Goal: Task Accomplishment & Management: Manage account settings

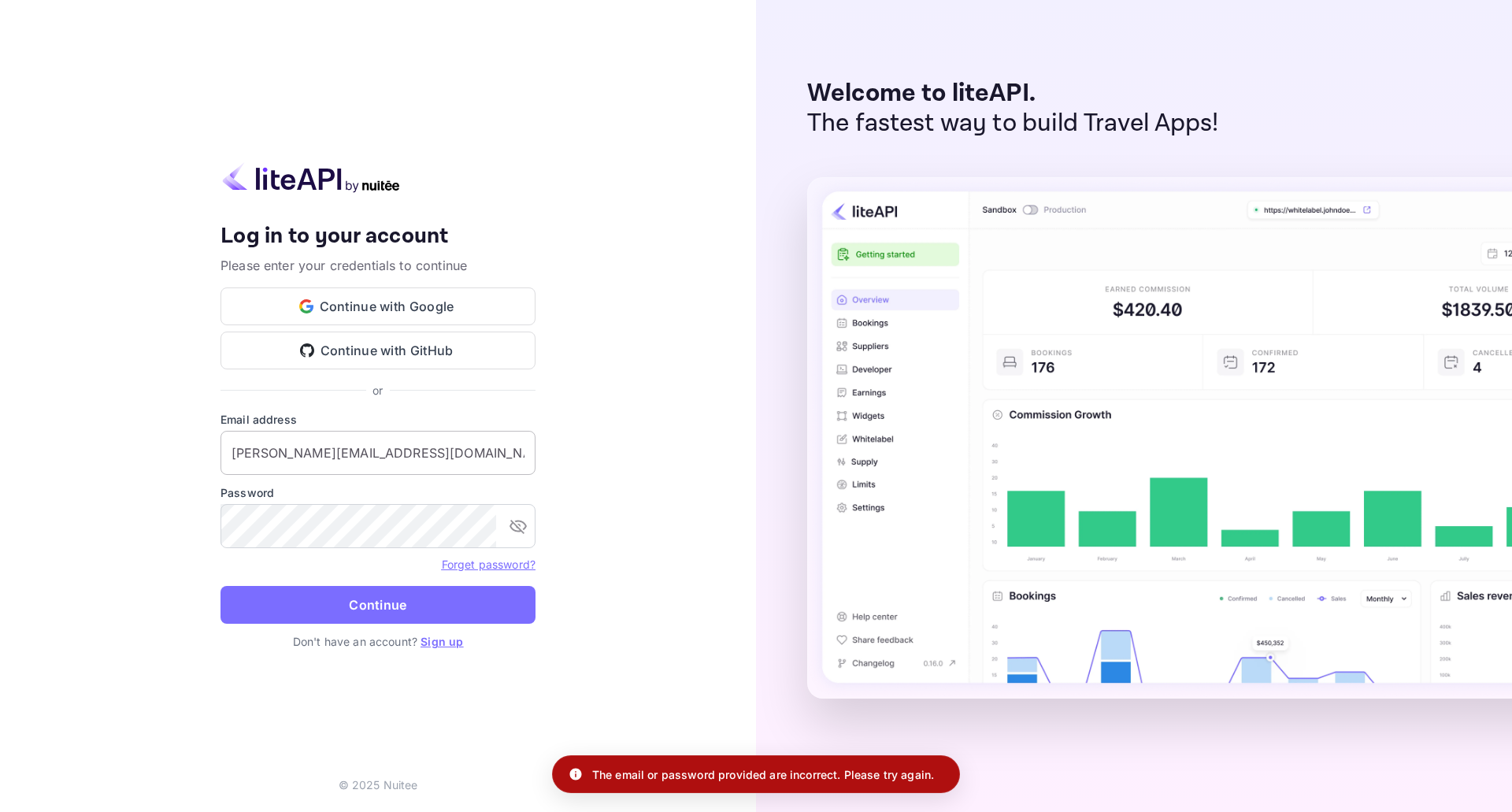
click at [347, 459] on input "[PERSON_NAME][EMAIL_ADDRESS][DOMAIN_NAME]" at bounding box center [377, 453] width 315 height 44
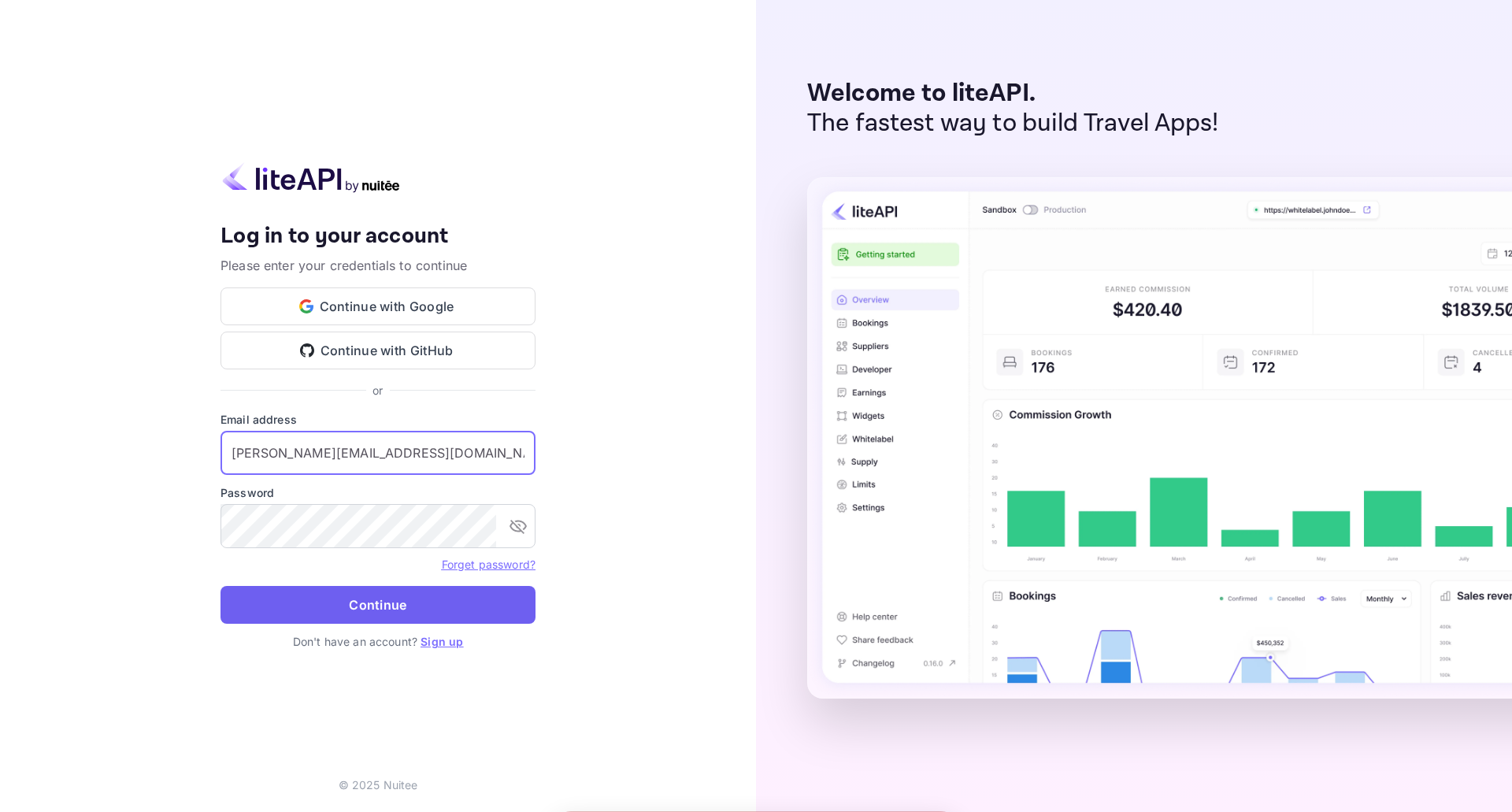
click at [358, 616] on button "Continue" at bounding box center [377, 605] width 315 height 38
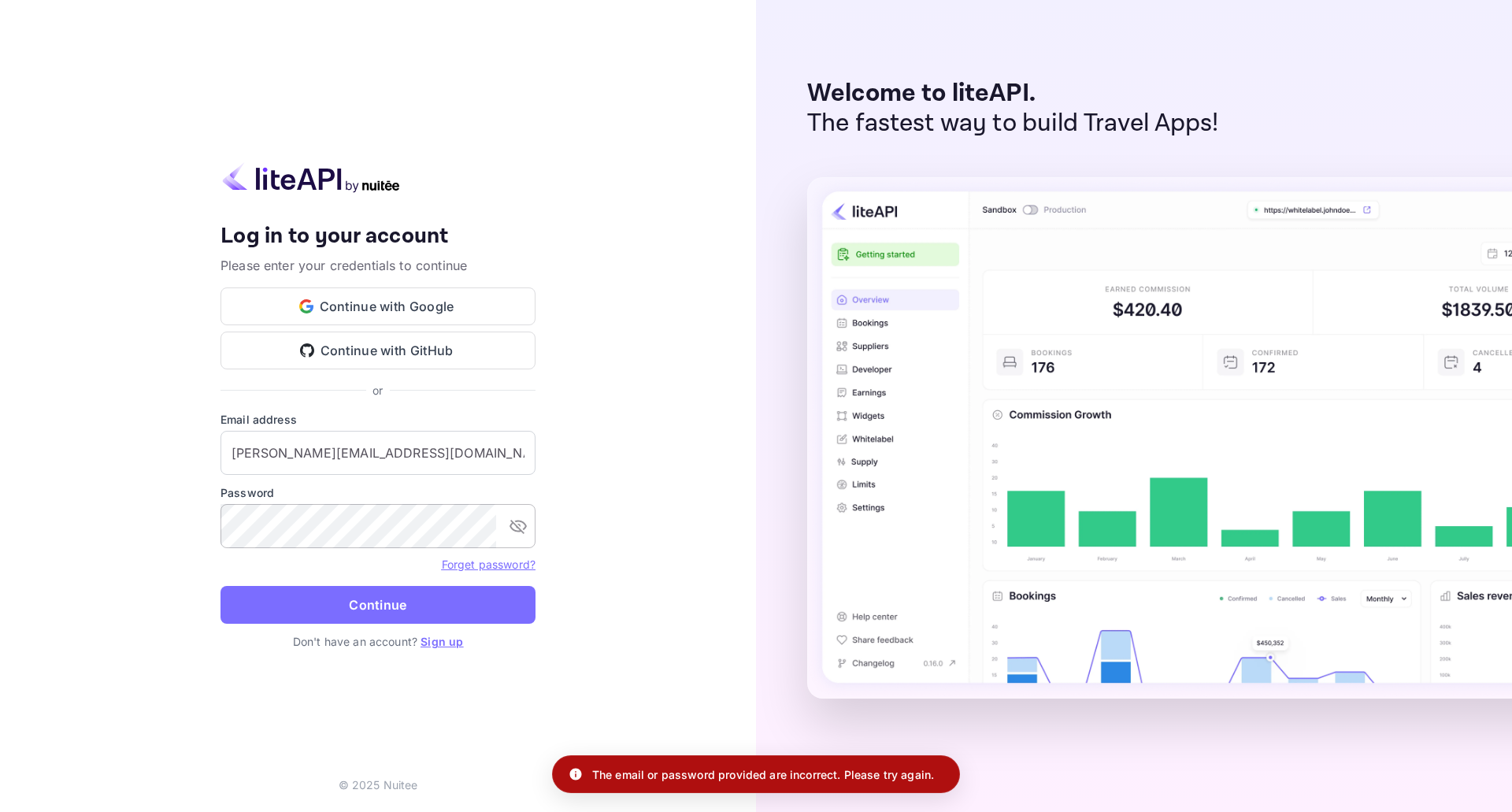
click at [502, 530] on button "toggle password visibility" at bounding box center [517, 526] width 32 height 32
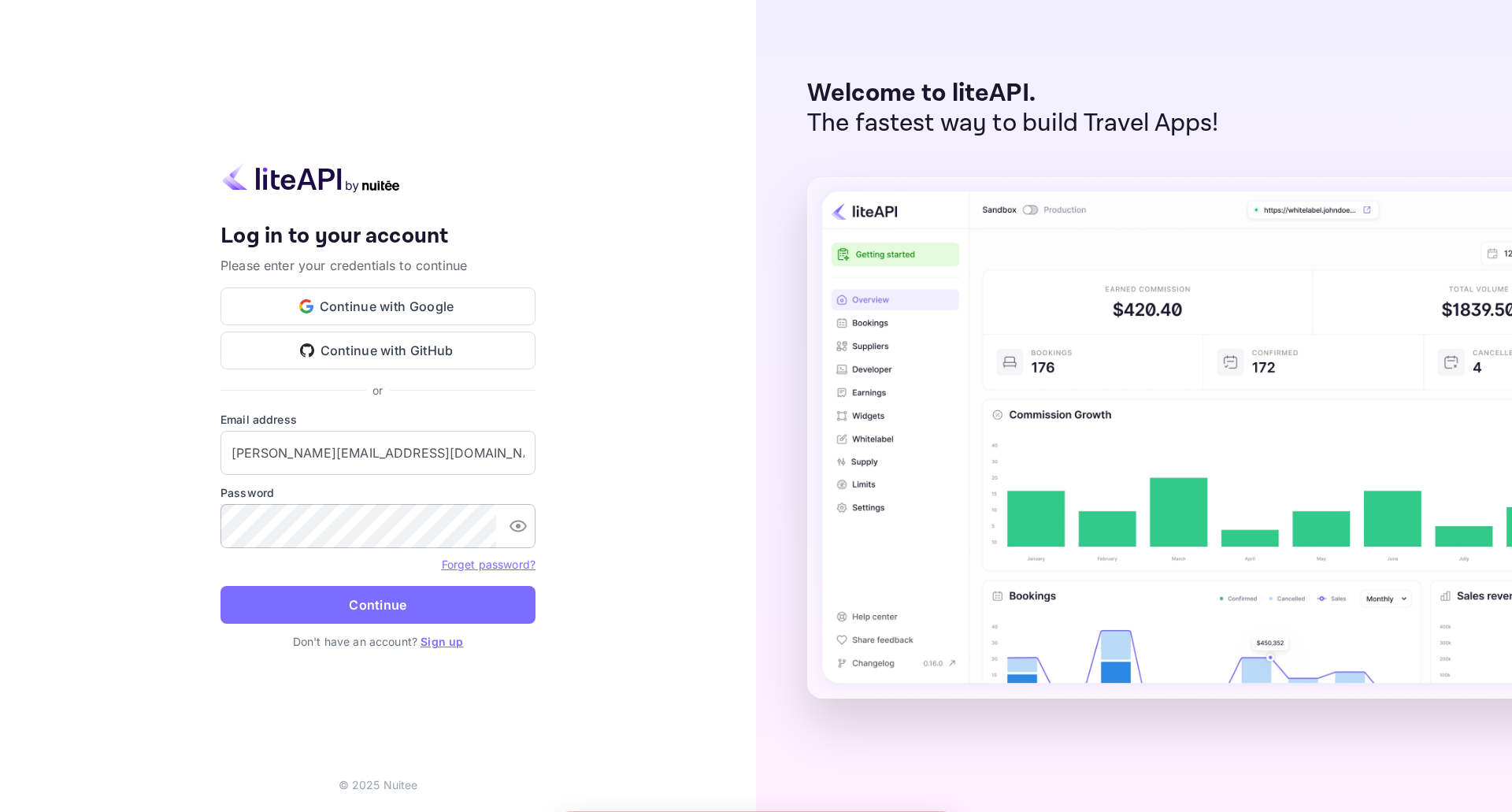
click at [502, 530] on button "toggle password visibility" at bounding box center [517, 526] width 32 height 32
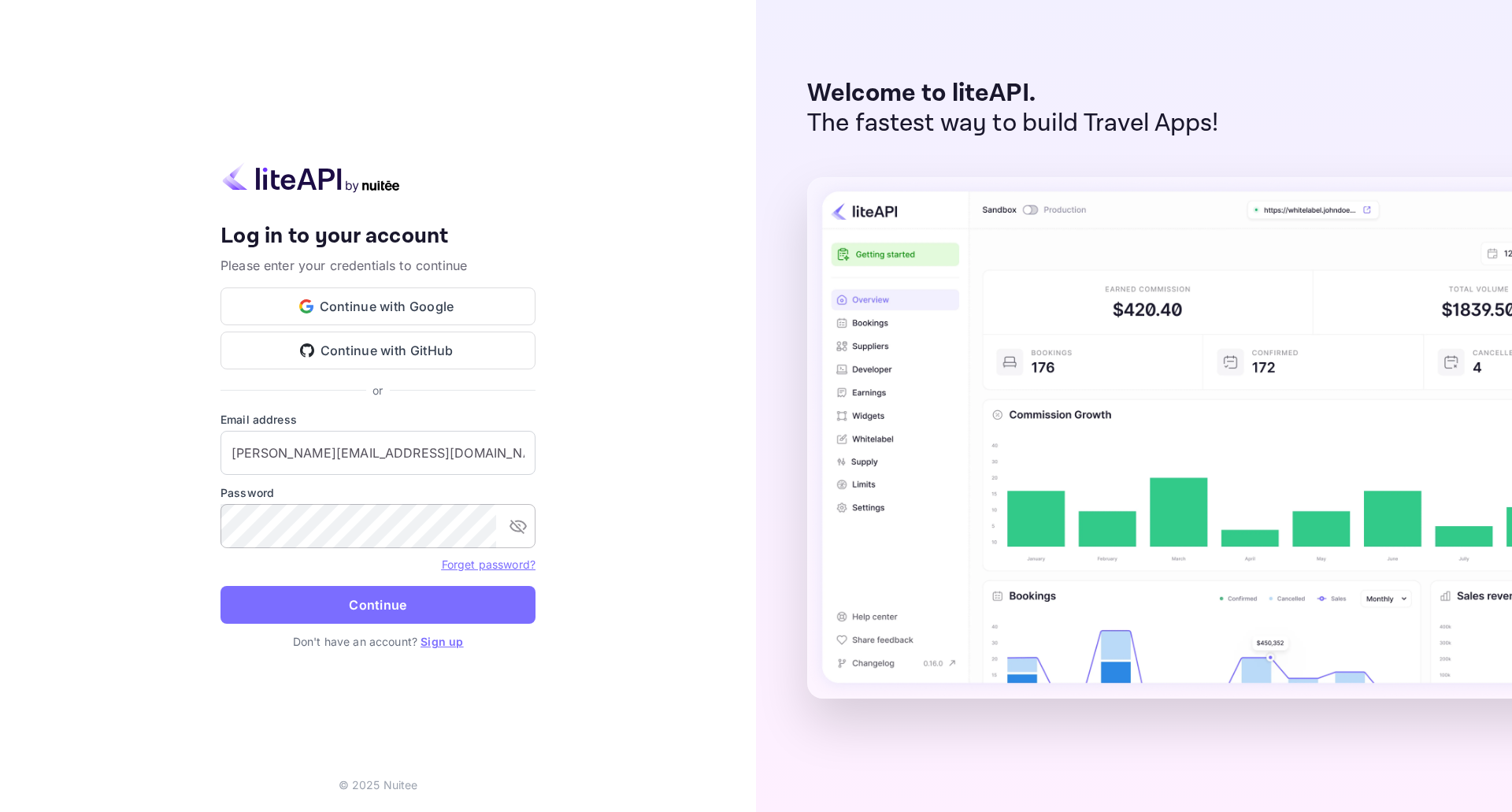
click at [502, 530] on button "toggle password visibility" at bounding box center [517, 526] width 32 height 32
click at [374, 602] on button "Continue" at bounding box center [377, 605] width 315 height 38
click at [172, 511] on div "Your account has been created successfully, a confirmation link has been sent t…" at bounding box center [377, 406] width 756 height 812
click at [482, 563] on link "Forget password?" at bounding box center [488, 564] width 94 height 14
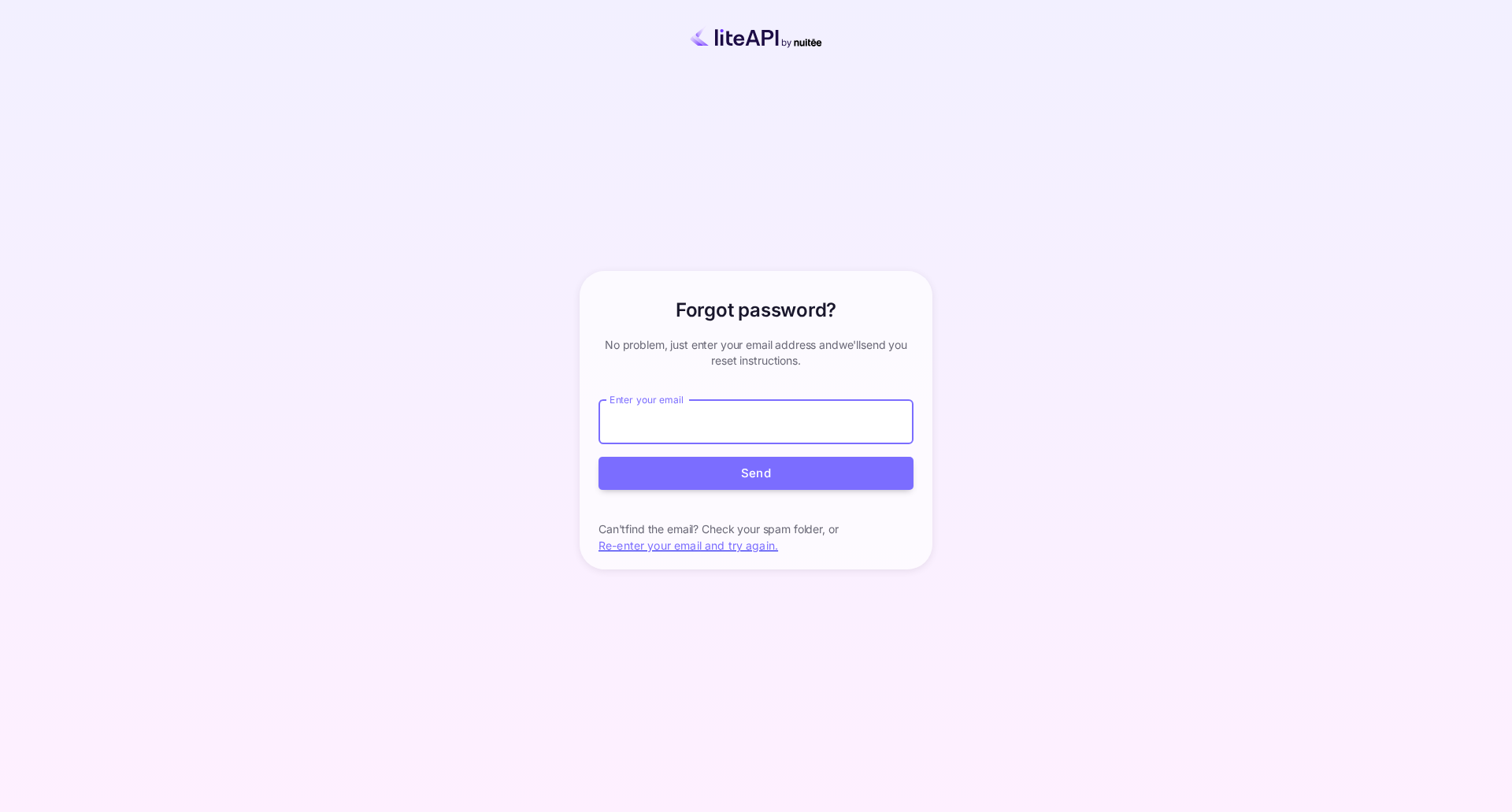
click at [663, 429] on input "Enter your email" at bounding box center [756, 423] width 315 height 44
type input "[PERSON_NAME][EMAIL_ADDRESS][DOMAIN_NAME]"
click at [720, 467] on button "Send" at bounding box center [756, 474] width 315 height 34
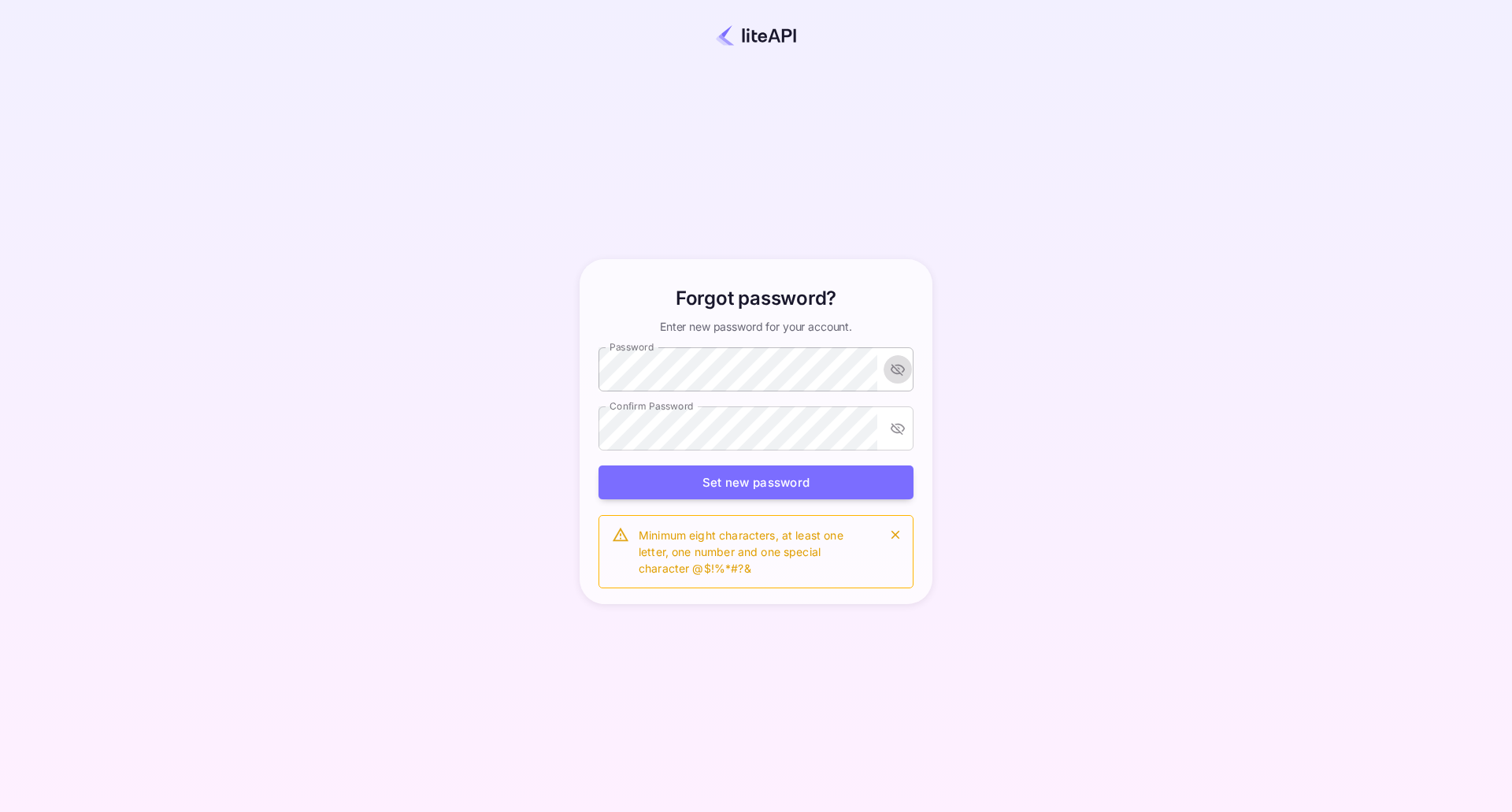
click at [899, 374] on icon "toggle password visibility" at bounding box center [897, 371] width 15 height 12
click at [899, 374] on icon "toggle password visibility" at bounding box center [897, 370] width 15 height 10
click at [762, 482] on button "Set new password" at bounding box center [756, 482] width 315 height 34
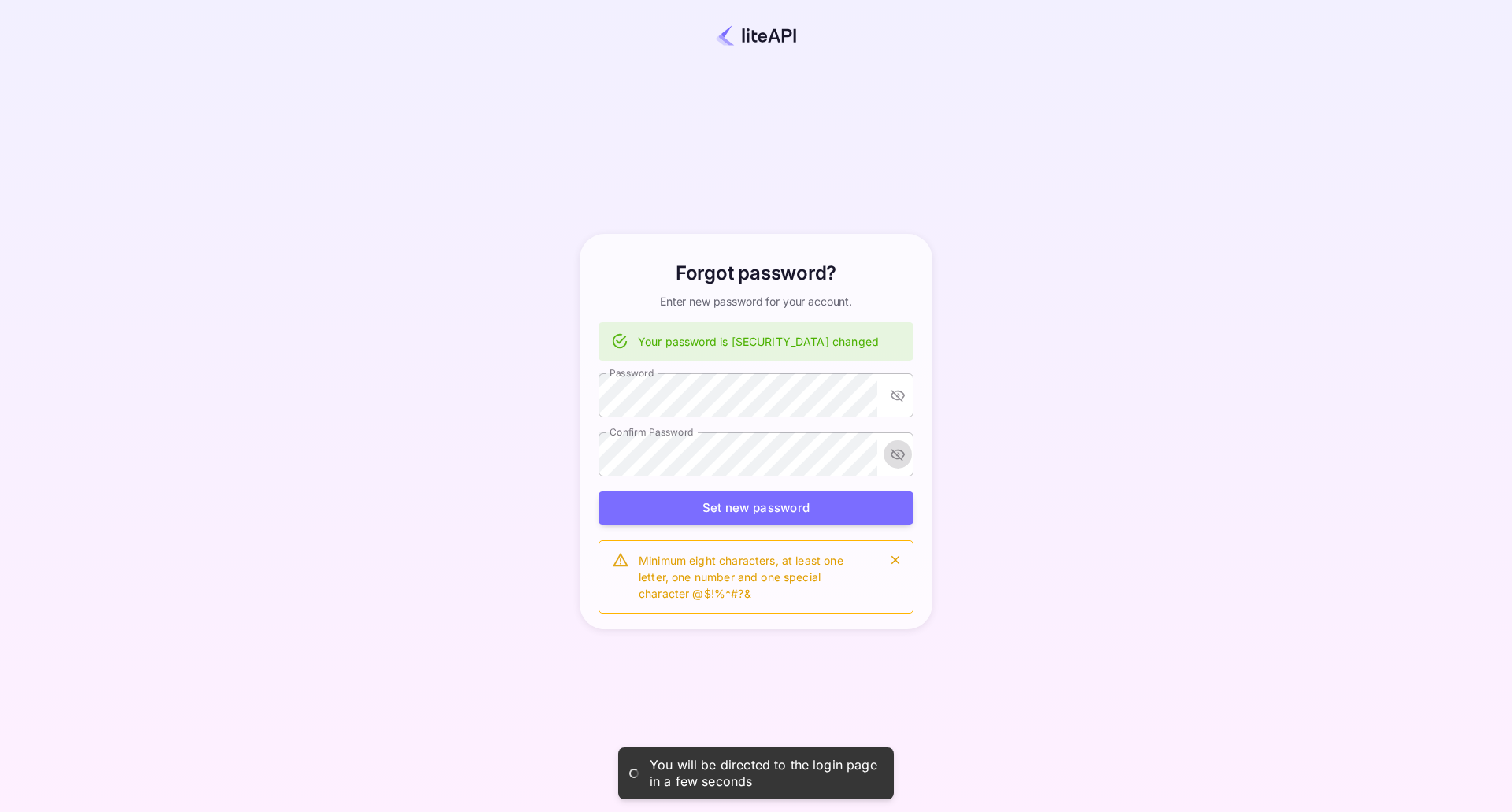
click at [893, 462] on icon "toggle password visibility" at bounding box center [897, 454] width 15 height 15
click at [583, 457] on div "Forgot password? Enter new password for your account. Your password is [SECURIT…" at bounding box center [756, 432] width 365 height 396
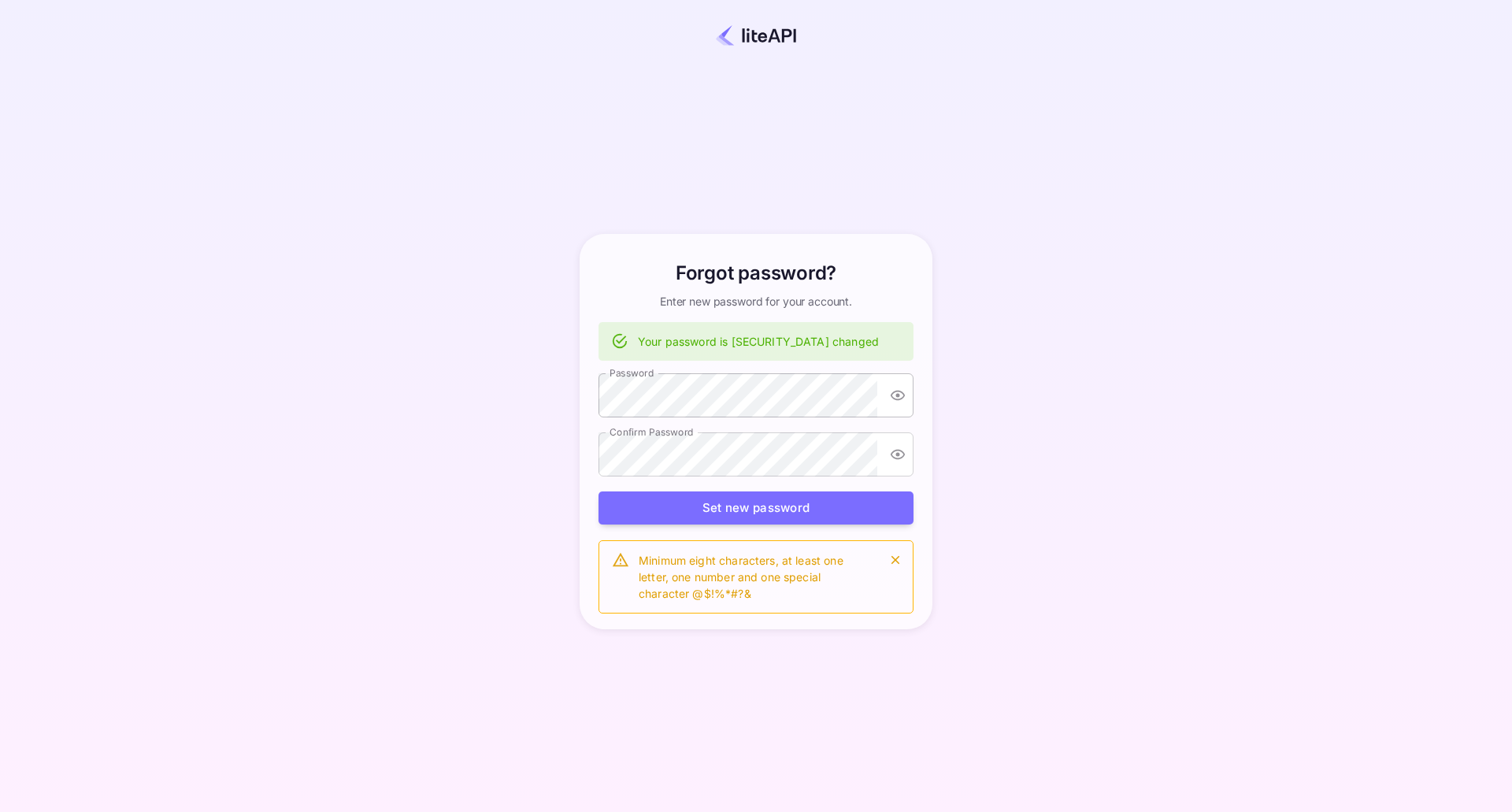
click at [1162, 478] on div "Forgot password? Enter new password for your account. Your password is [SECURIT…" at bounding box center [756, 431] width 1374 height 721
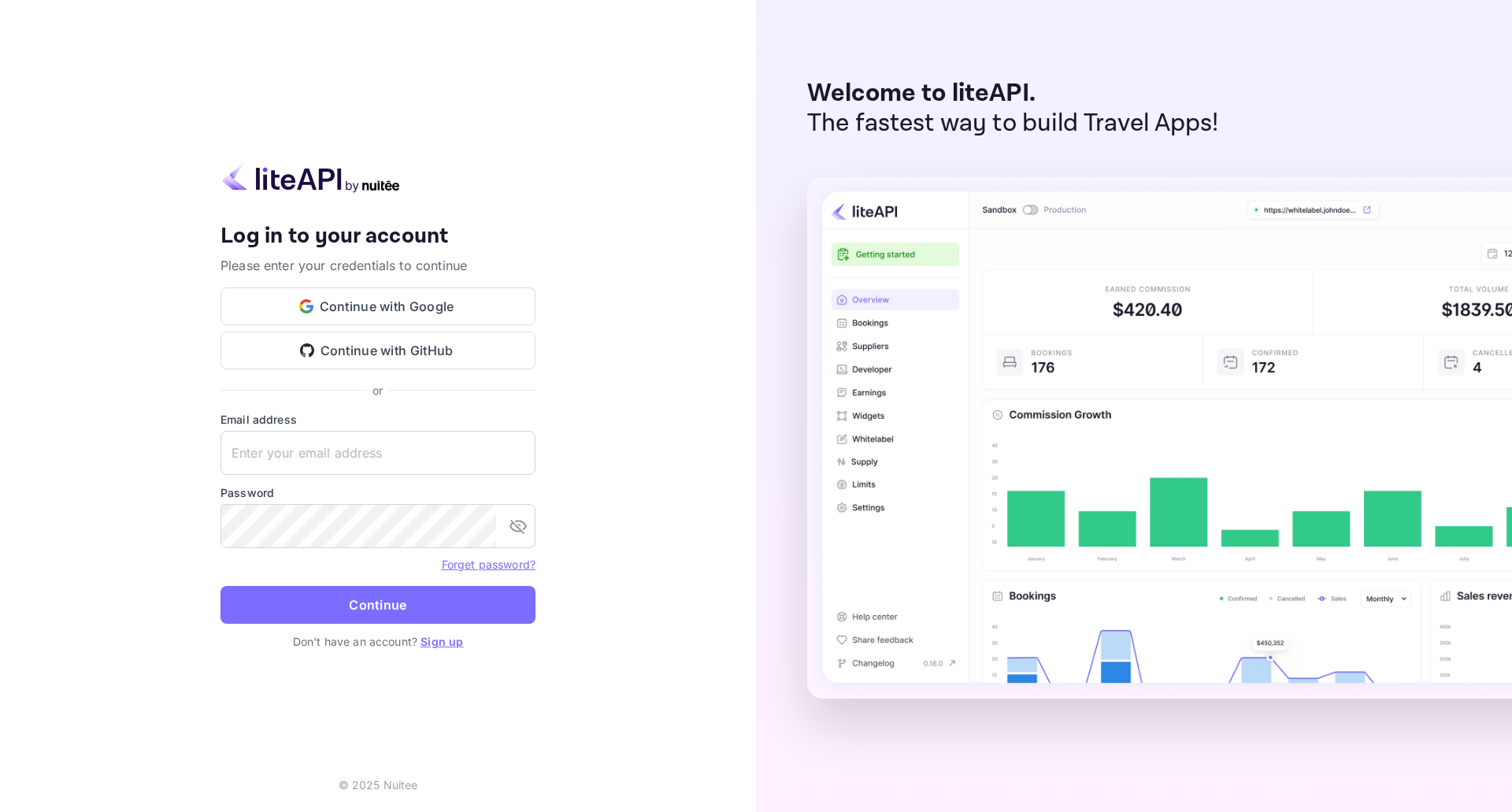
type input "y.liu@nuitee.com"
click at [509, 521] on icon "toggle password visibility" at bounding box center [518, 526] width 19 height 19
click at [684, 453] on div "Your account has been created successfully, a confirmation link has been sent t…" at bounding box center [377, 406] width 756 height 812
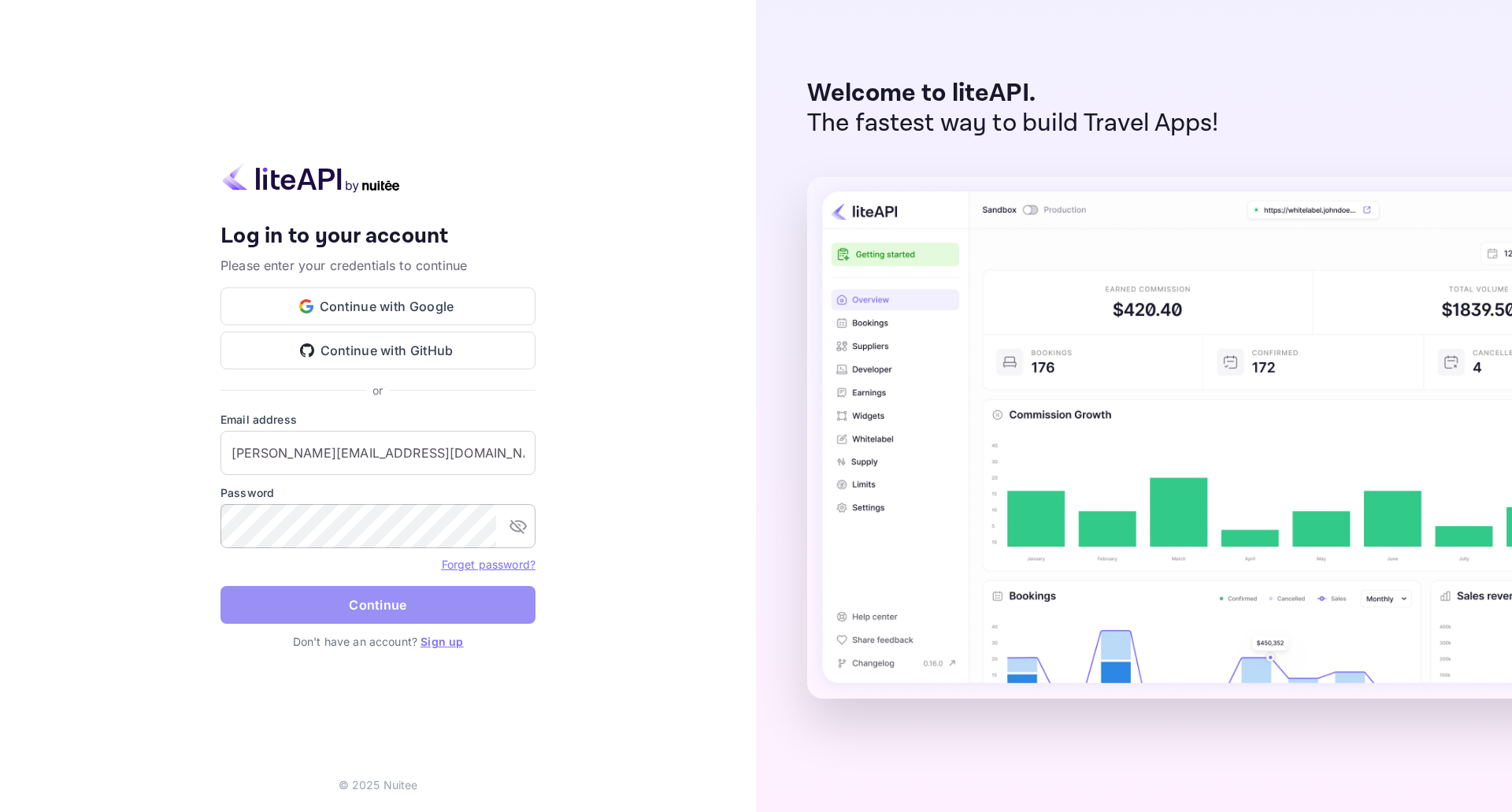
click at [451, 610] on button "Continue" at bounding box center [377, 605] width 315 height 38
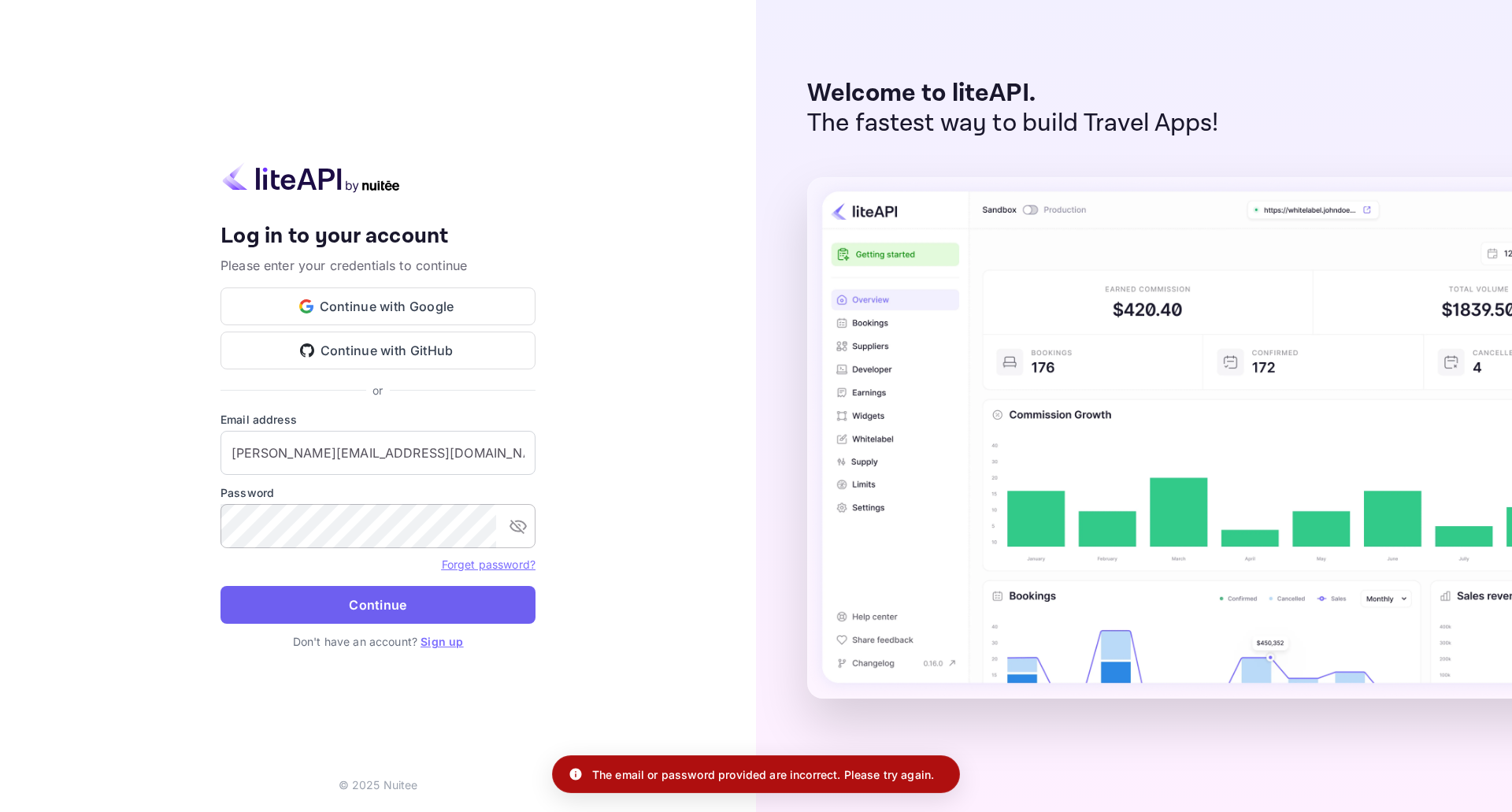
click at [451, 610] on button "Continue" at bounding box center [377, 605] width 315 height 38
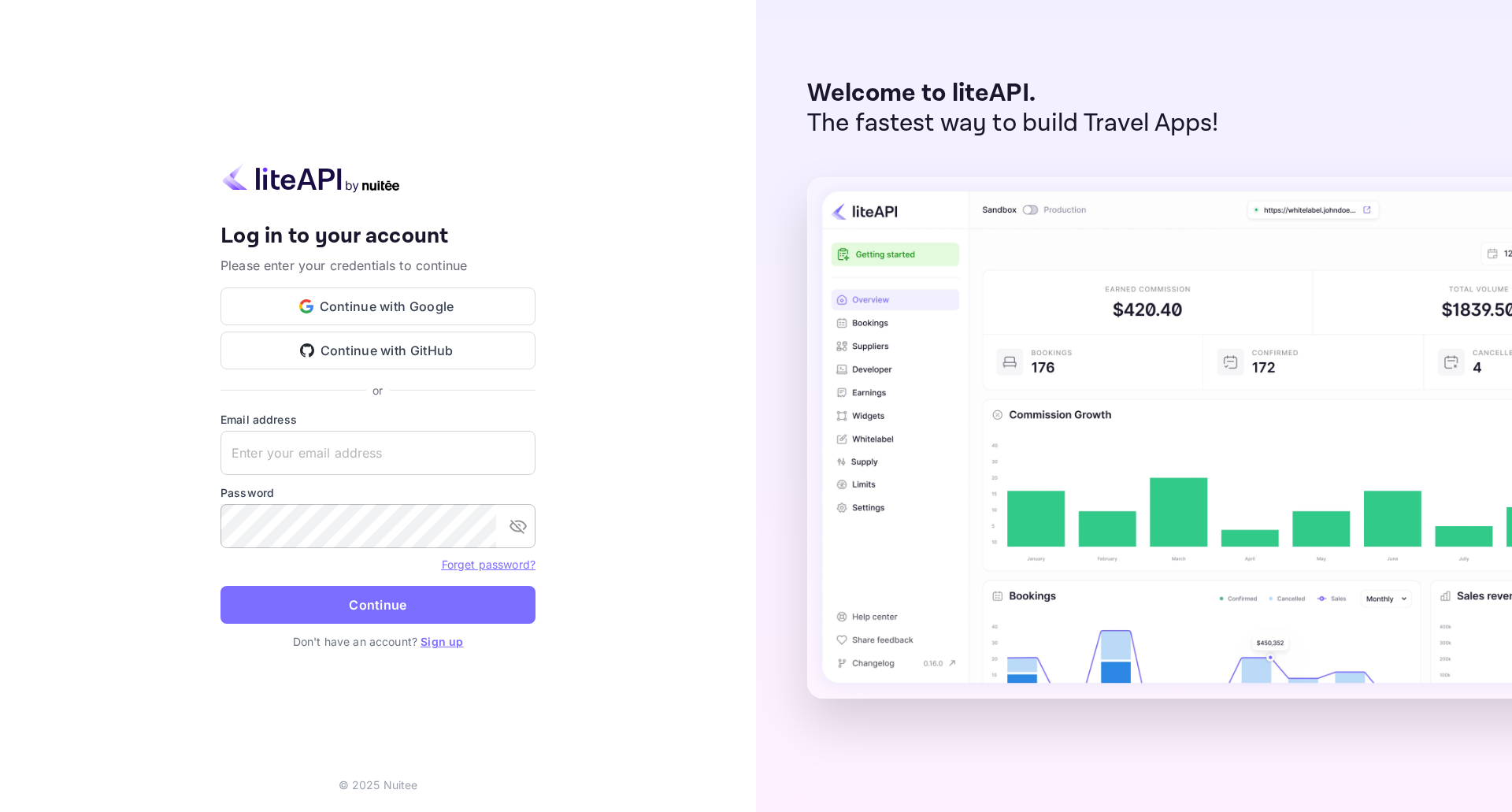
type input "[PERSON_NAME][EMAIL_ADDRESS][DOMAIN_NAME]"
click at [511, 523] on icon "toggle password visibility" at bounding box center [518, 526] width 19 height 19
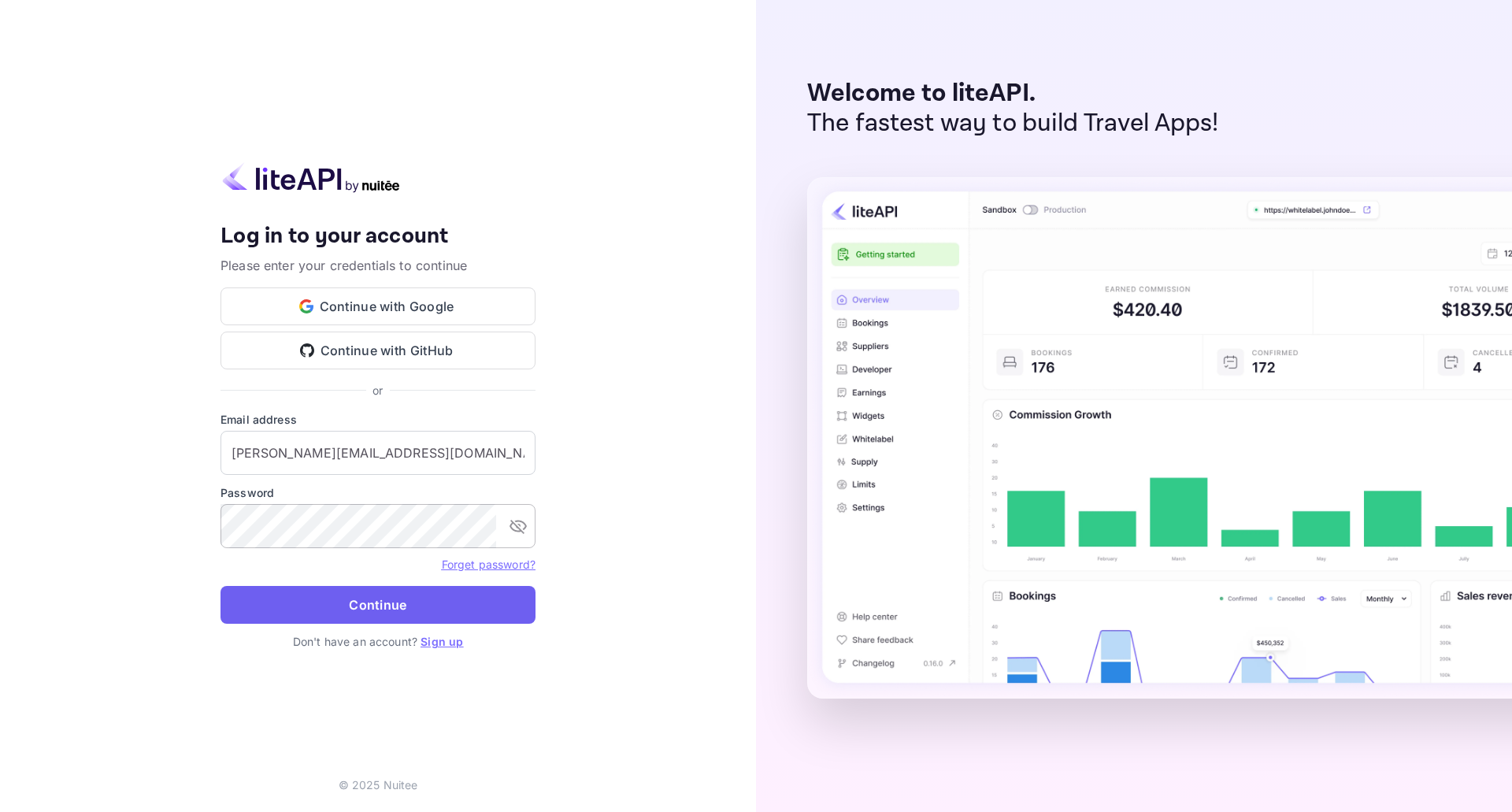
click at [390, 612] on button "Continue" at bounding box center [377, 605] width 315 height 38
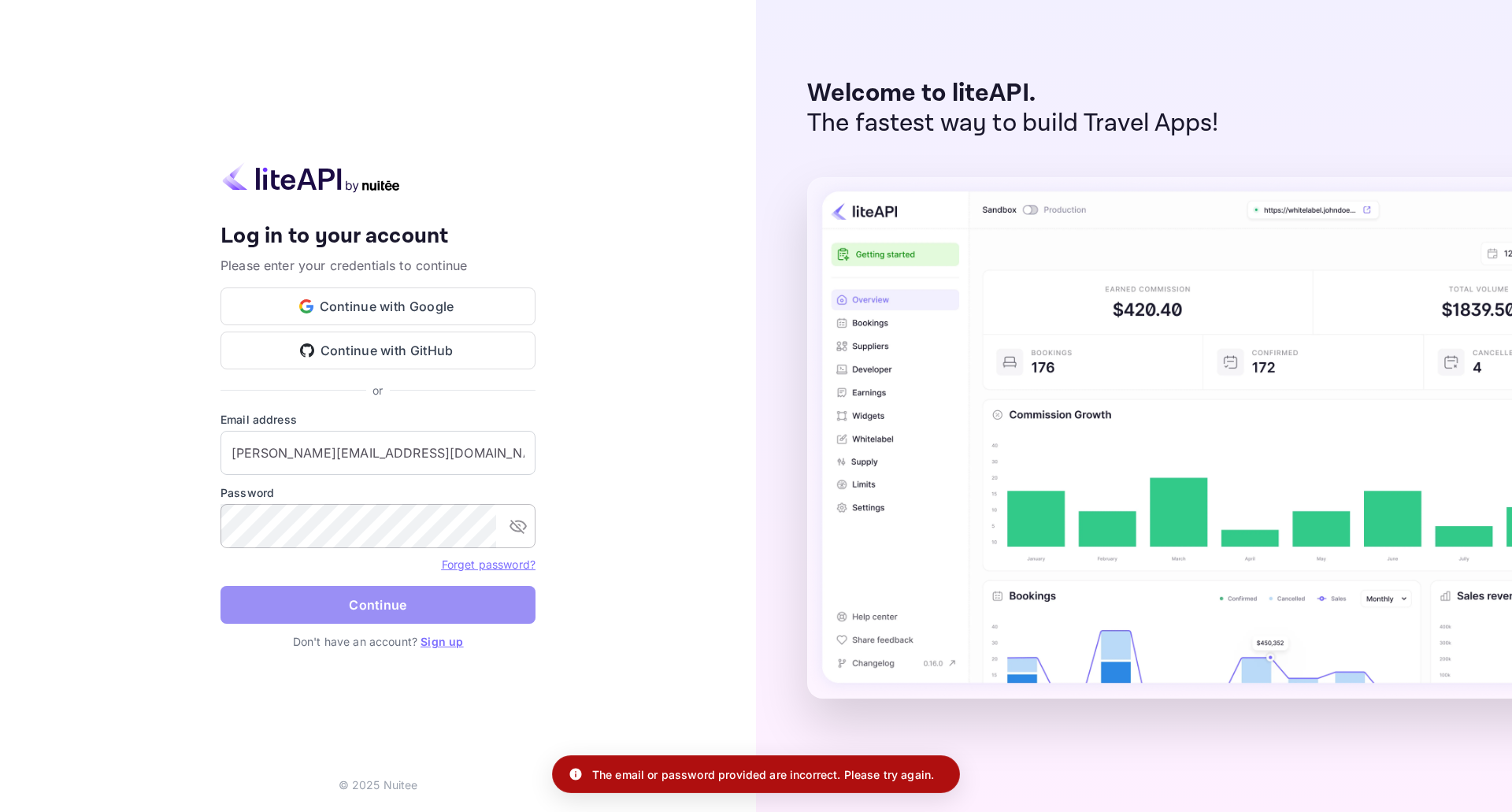
click at [390, 612] on button "Continue" at bounding box center [377, 605] width 315 height 38
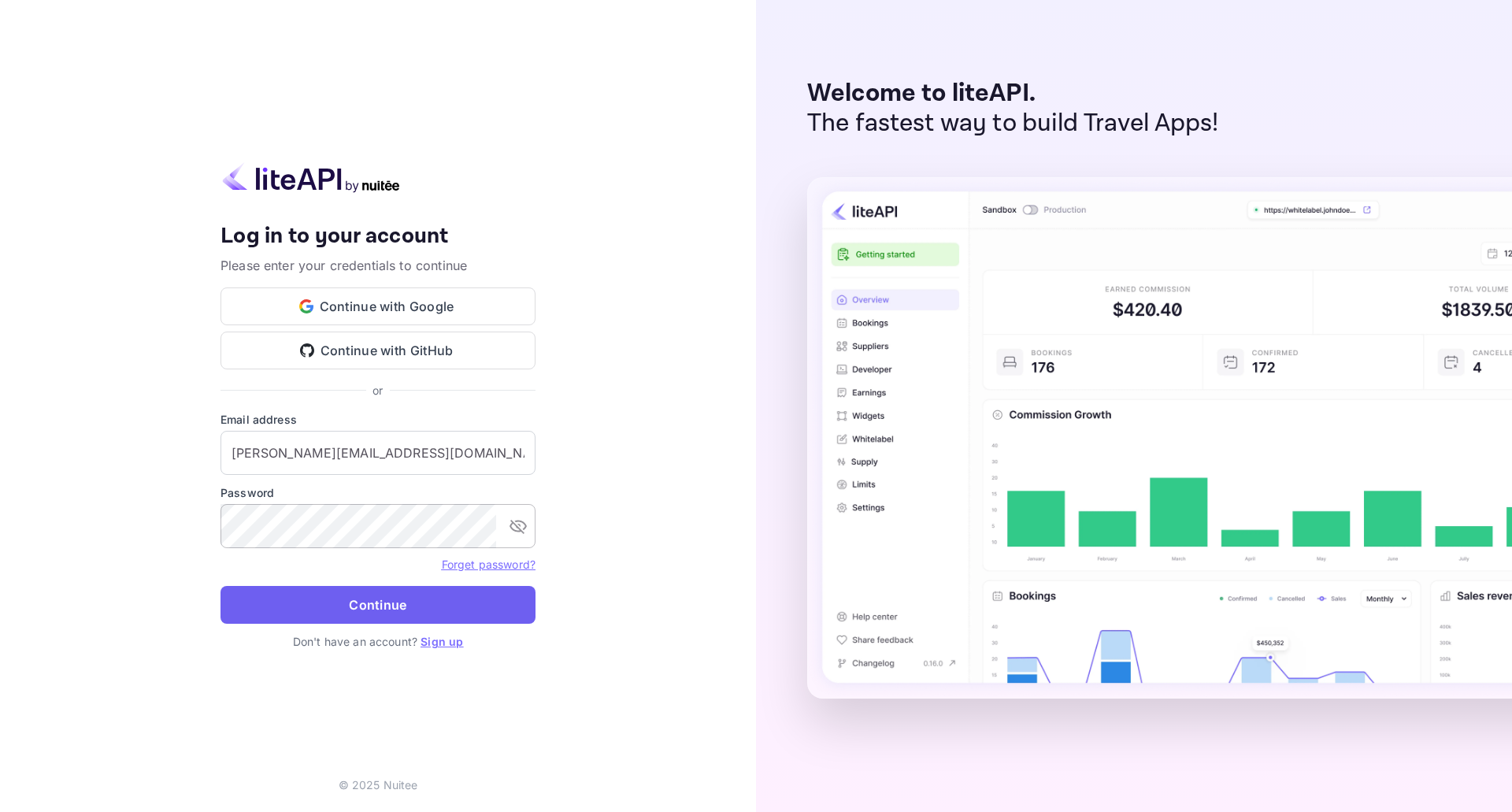
click at [350, 604] on button "Continue" at bounding box center [377, 605] width 315 height 38
click at [432, 604] on button "Continue" at bounding box center [377, 605] width 315 height 38
